Goal: Navigation & Orientation: Find specific page/section

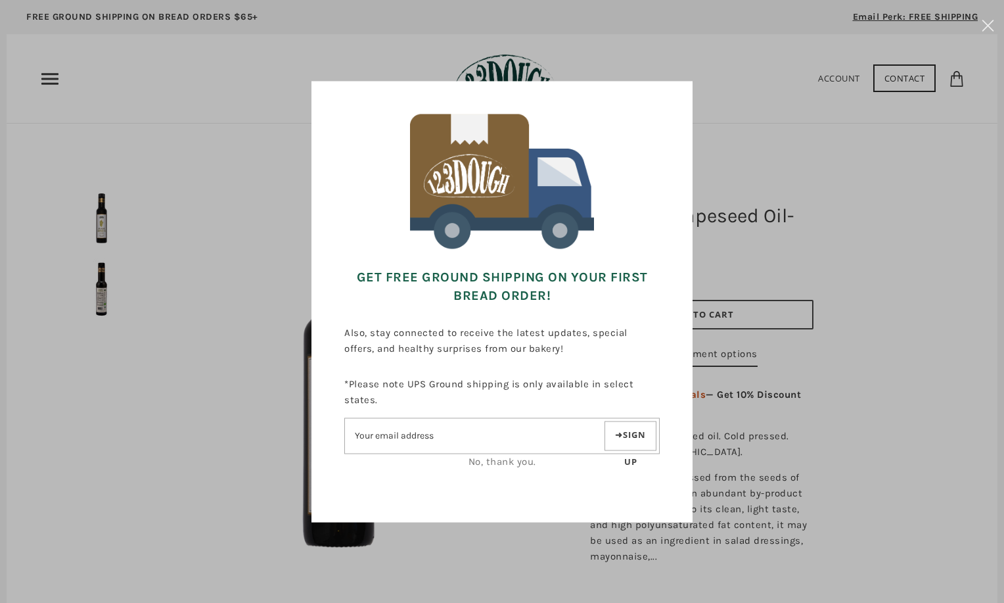
click at [106, 307] on div "Get FREE Ground Shipping on Your First Bread Order! Also, stay connected to rec…" at bounding box center [502, 301] width 873 height 471
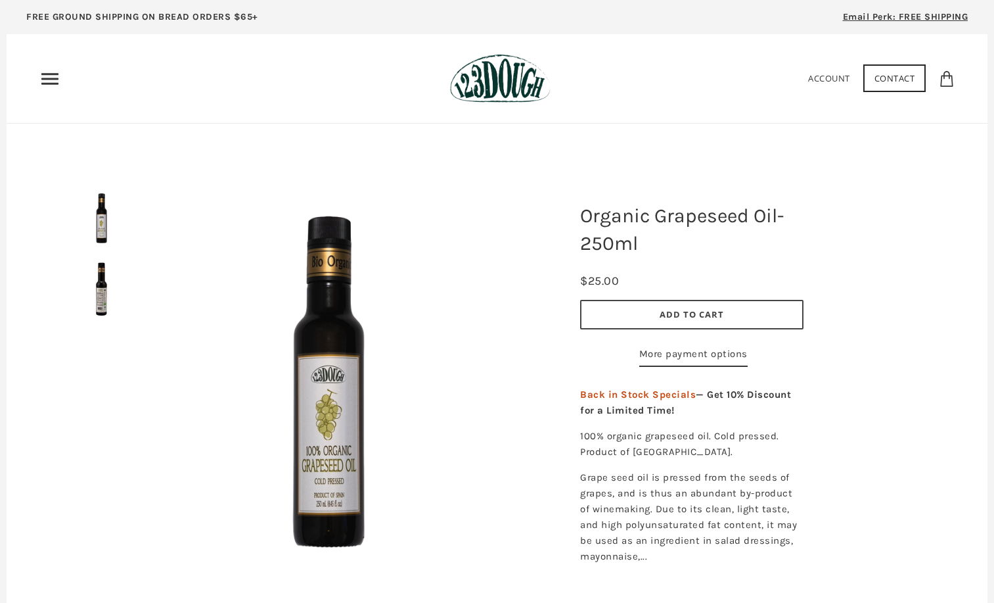
click at [104, 298] on div at bounding box center [331, 386] width 460 height 460
click at [98, 285] on img at bounding box center [101, 287] width 59 height 59
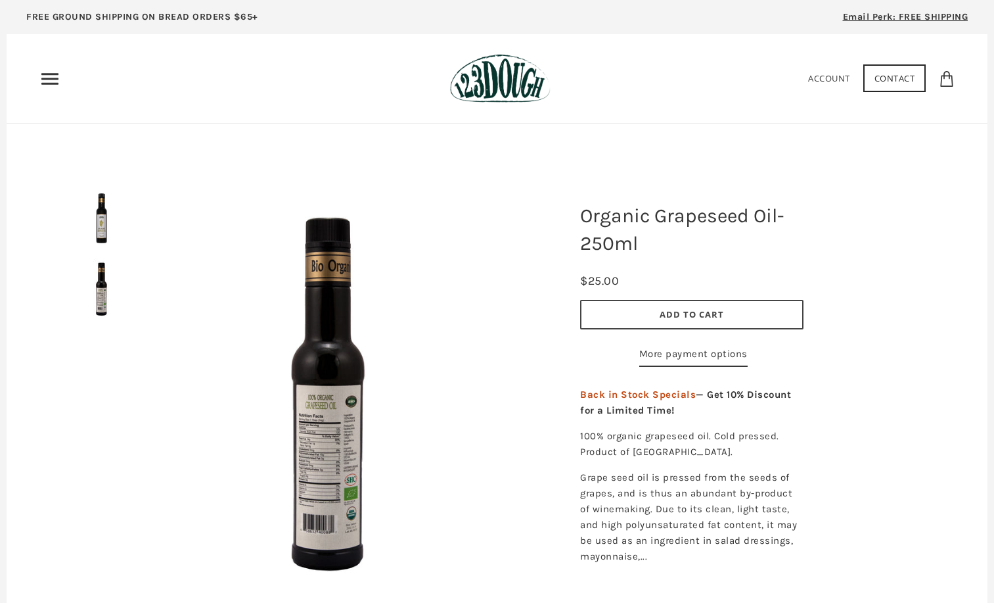
click at [327, 423] on img at bounding box center [330, 386] width 394 height 394
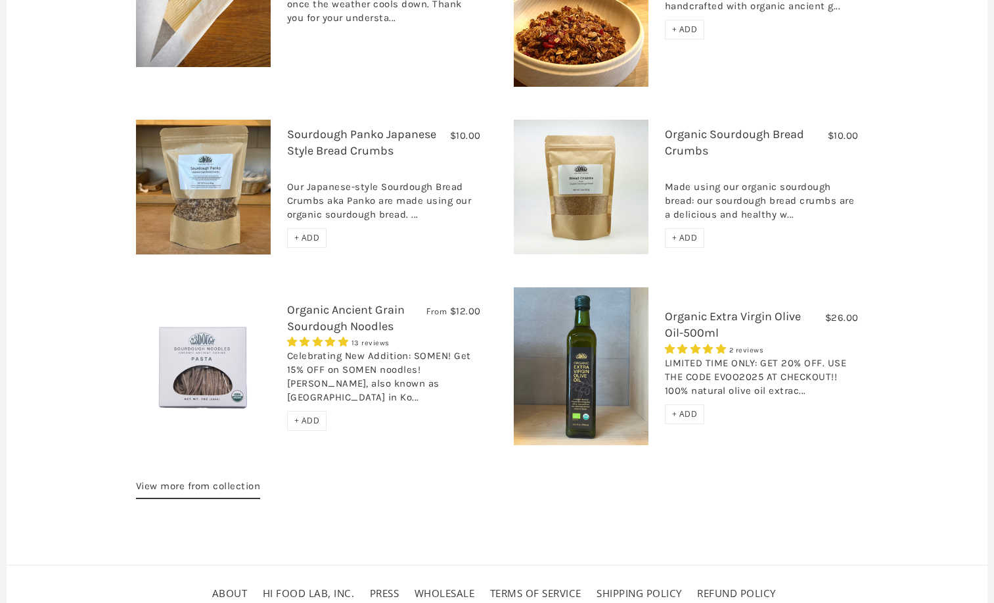
scroll to position [1090, 0]
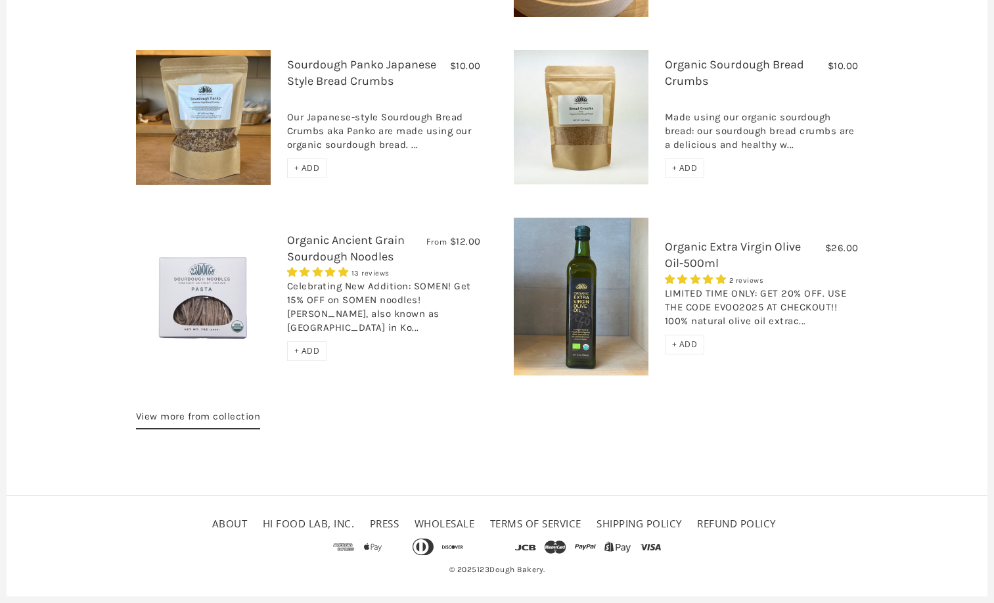
click at [235, 522] on link "About" at bounding box center [229, 523] width 35 height 13
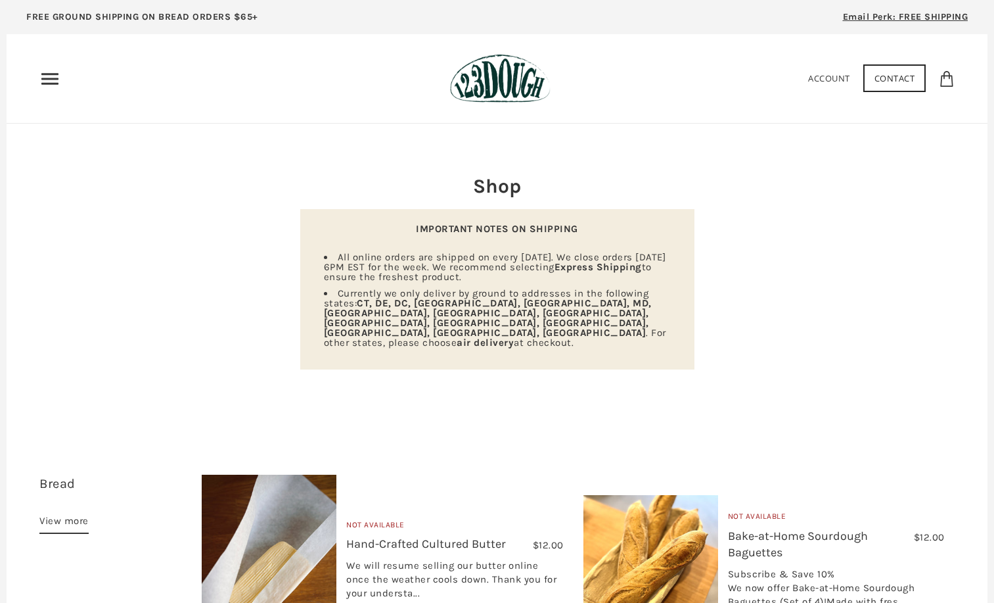
click at [43, 80] on icon "Primary" at bounding box center [49, 78] width 21 height 21
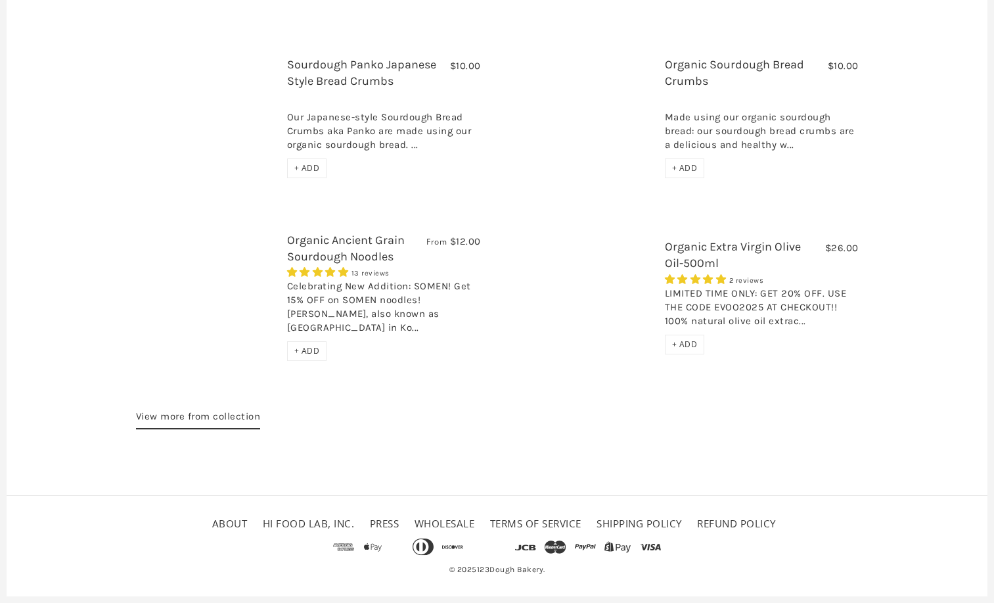
scroll to position [1047, 0]
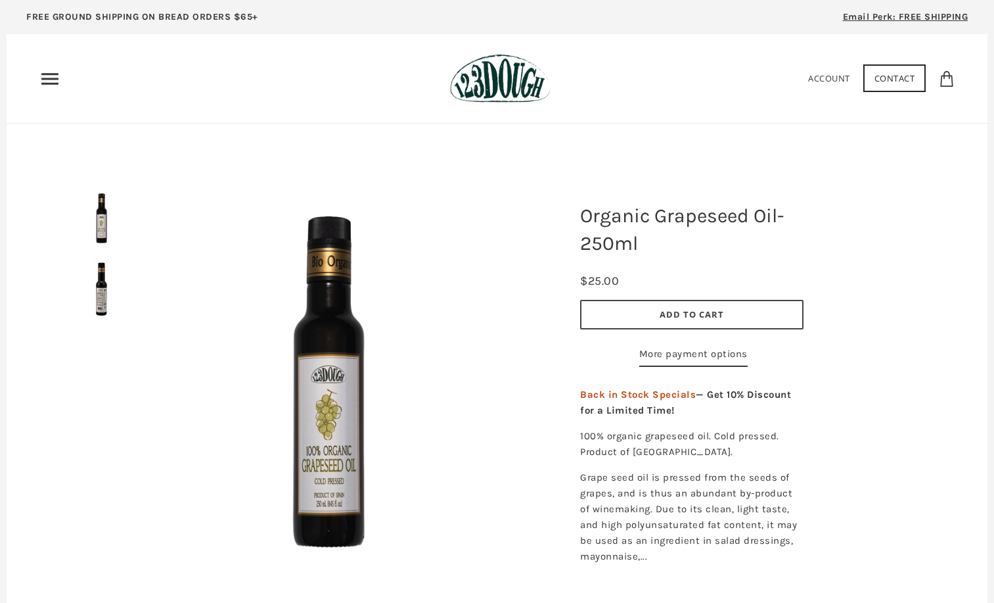
click at [50, 75] on icon "Primary" at bounding box center [49, 78] width 21 height 21
